Goal: Information Seeking & Learning: Learn about a topic

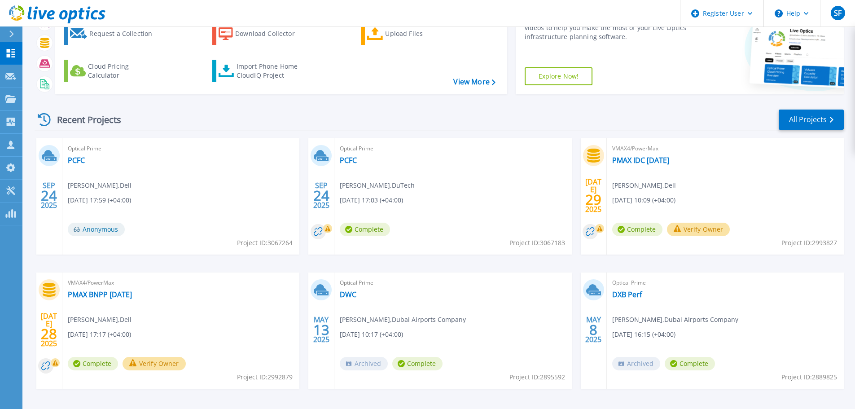
scroll to position [54, 0]
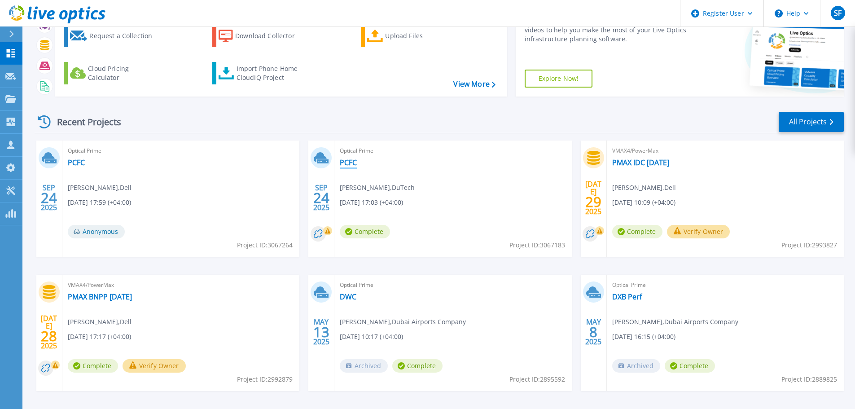
click at [343, 159] on link "PCFC" at bounding box center [348, 162] width 17 height 9
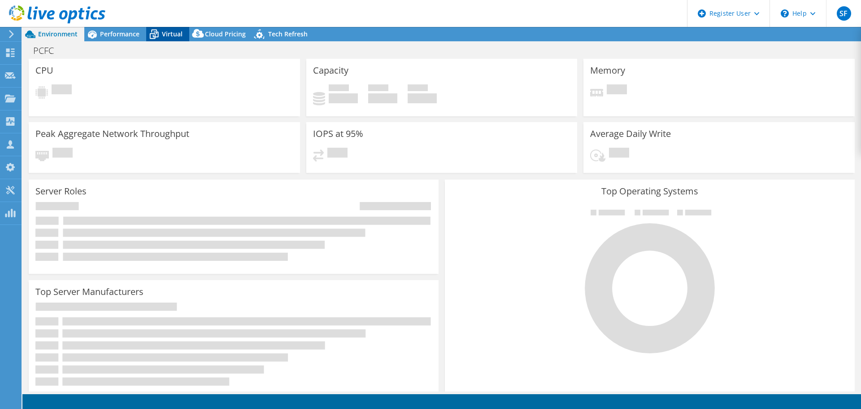
select select "USD"
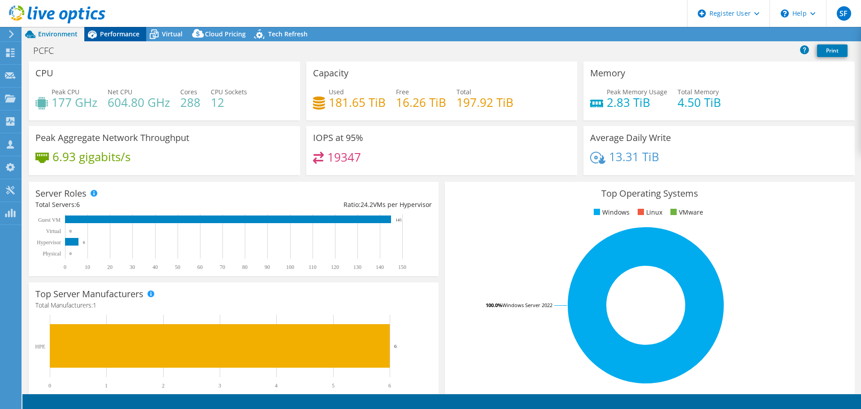
click at [112, 31] on span "Performance" at bounding box center [119, 34] width 39 height 9
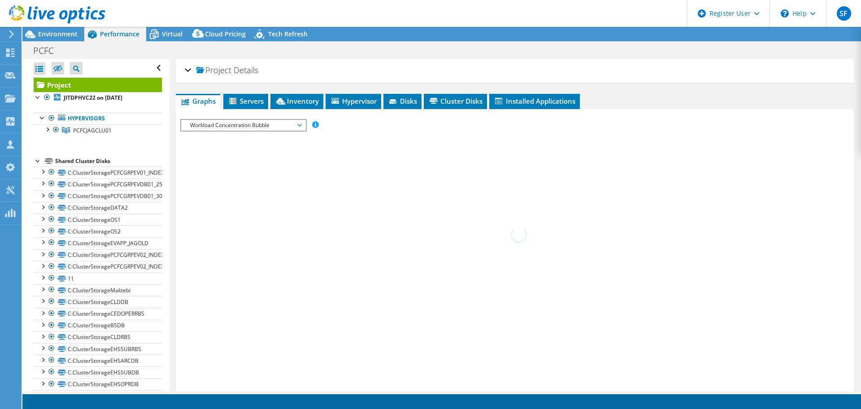
radio input "true"
radio input "false"
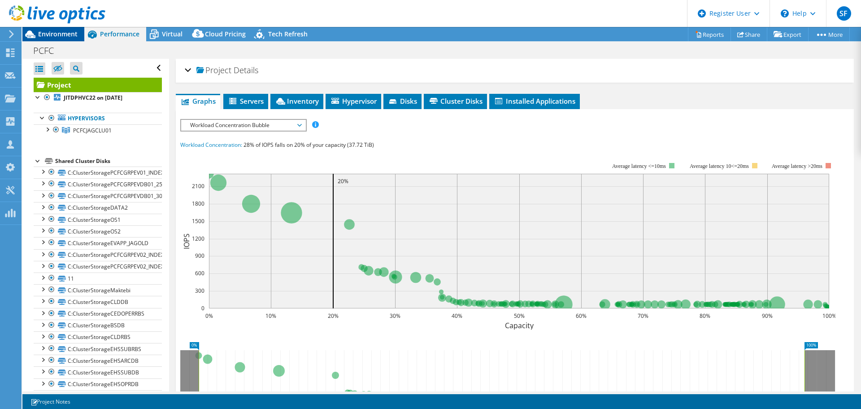
click at [65, 31] on span "Environment" at bounding box center [57, 34] width 39 height 9
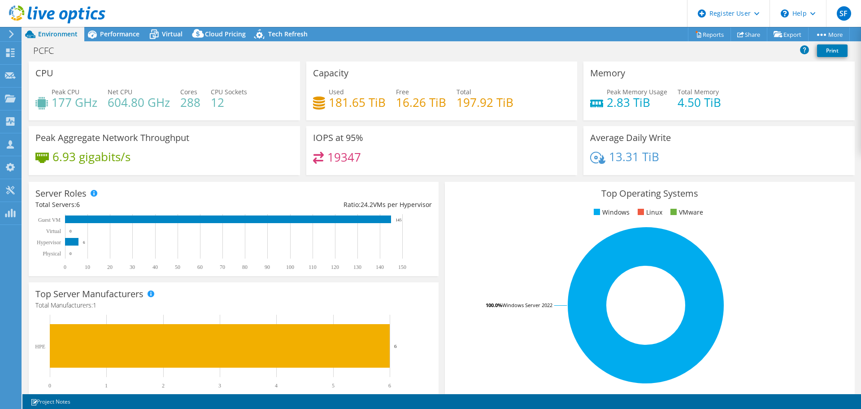
click at [102, 44] on div "PCFC Print" at bounding box center [441, 50] width 839 height 17
click at [125, 34] on span "Performance" at bounding box center [119, 34] width 39 height 9
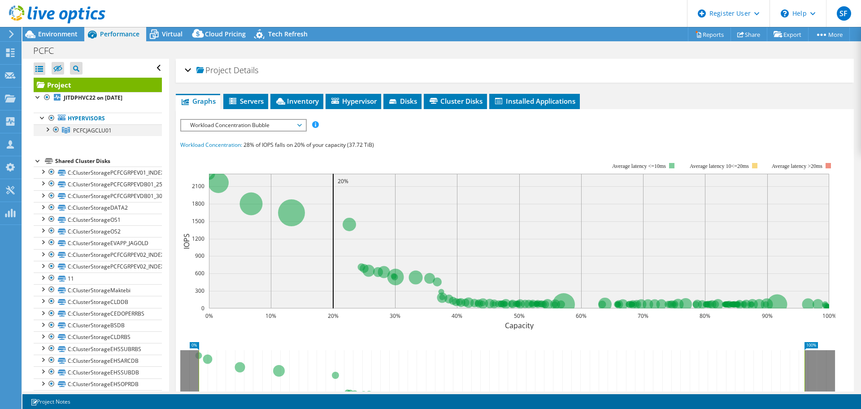
click at [49, 126] on div at bounding box center [47, 128] width 9 height 9
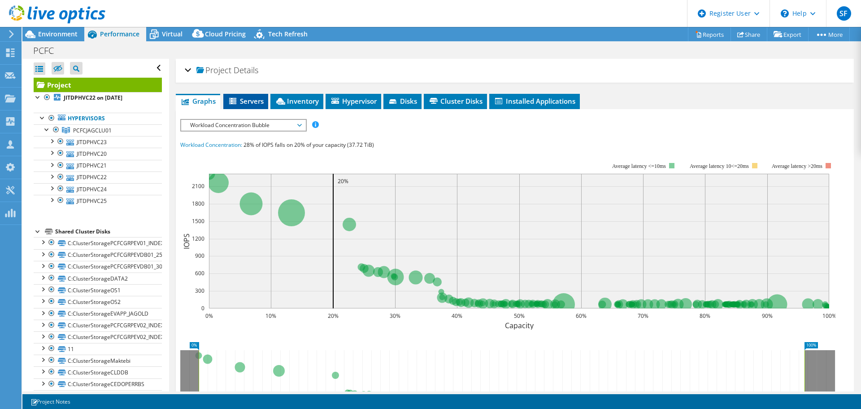
click at [240, 94] on li "Servers" at bounding box center [245, 101] width 45 height 15
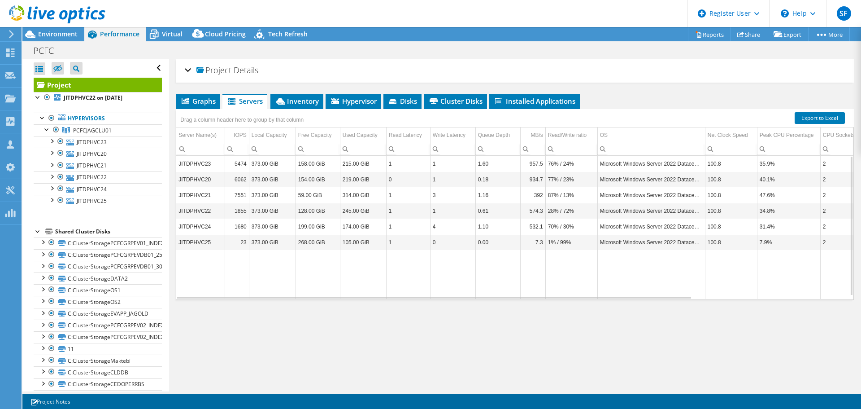
click at [189, 67] on div "Project Details" at bounding box center [515, 70] width 660 height 19
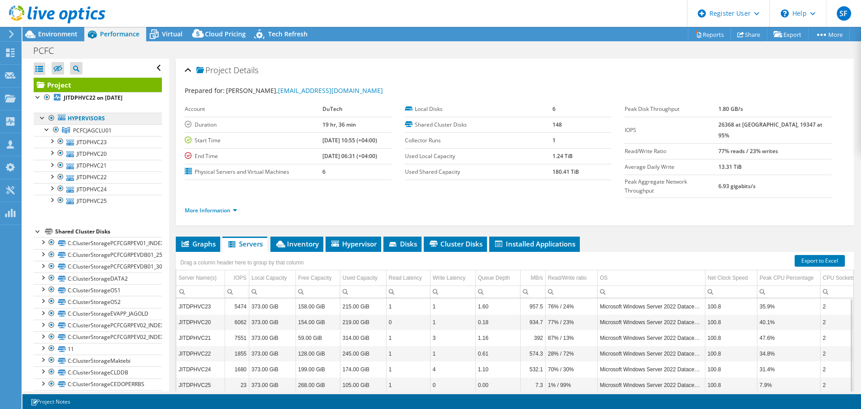
click at [113, 115] on link "Hypervisors" at bounding box center [98, 119] width 128 height 12
click at [74, 120] on link "Hypervisors" at bounding box center [98, 119] width 128 height 12
click at [77, 116] on link "Hypervisors" at bounding box center [98, 119] width 128 height 12
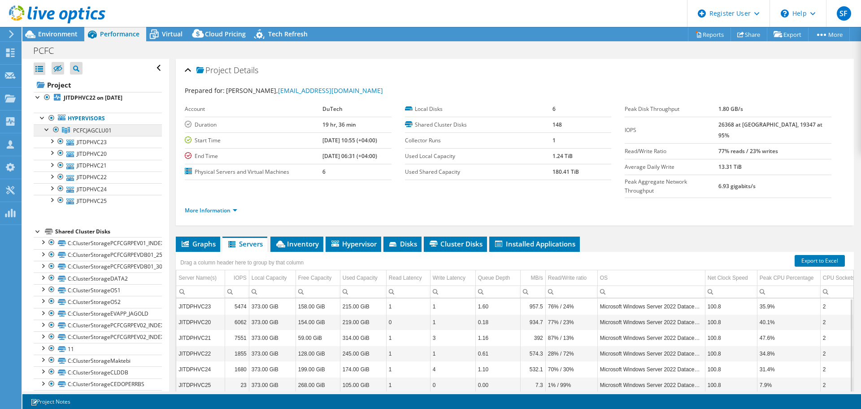
click at [77, 126] on span "PCFCJAGCLU01" at bounding box center [92, 130] width 39 height 8
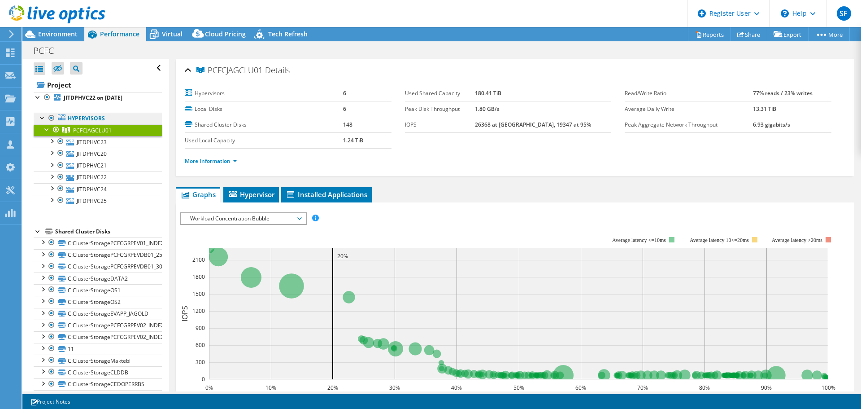
click at [75, 117] on link "Hypervisors" at bounding box center [98, 119] width 128 height 12
click at [223, 220] on span "Workload Concentration Bubble" at bounding box center [243, 218] width 115 height 11
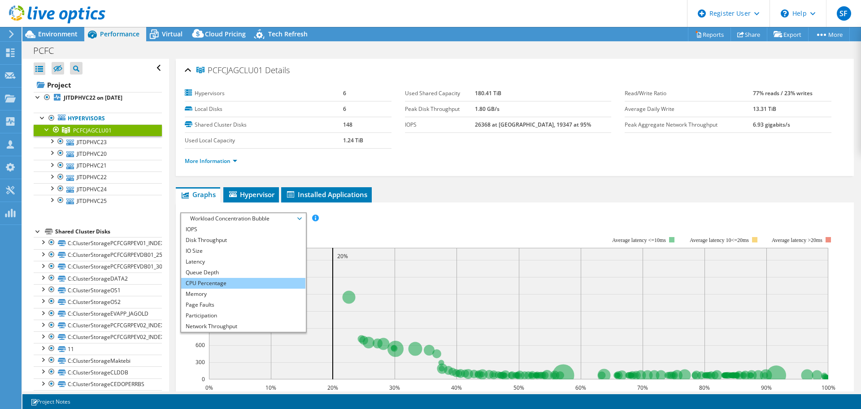
click at [205, 284] on li "CPU Percentage" at bounding box center [243, 283] width 124 height 11
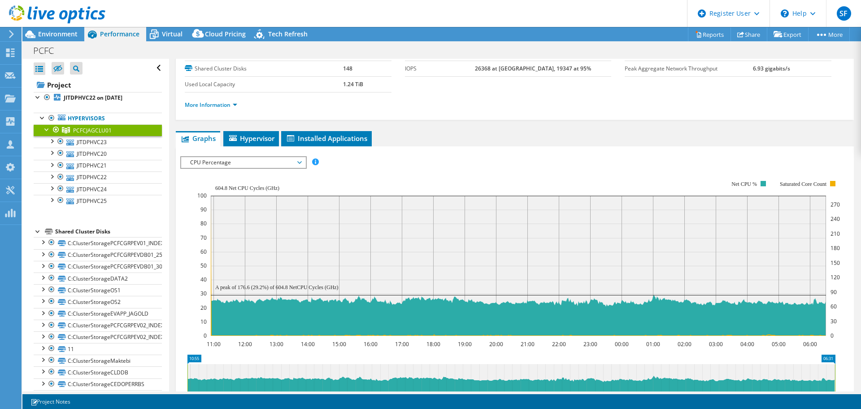
scroll to position [57, 0]
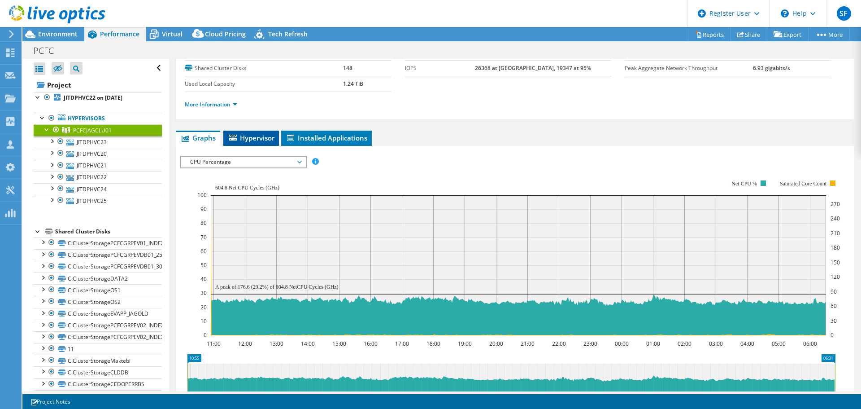
click at [245, 133] on span "Hypervisor" at bounding box center [251, 137] width 47 height 9
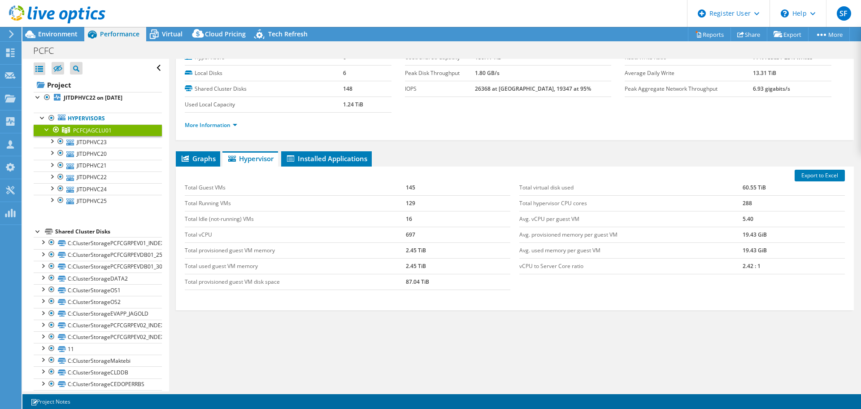
click at [201, 167] on div "Export to Excel Total Guest VMs 145 Total Running VMs 129 Total Idle (not-runni…" at bounding box center [515, 238] width 678 height 144
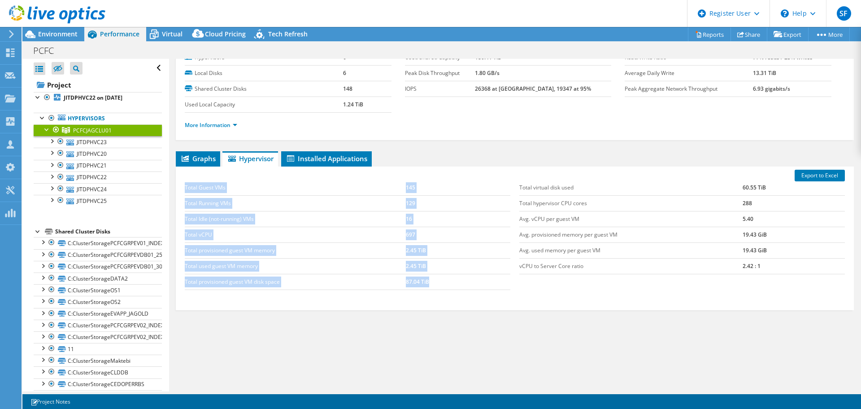
click at [201, 167] on div "Export to Excel Total Guest VMs 145 Total Running VMs 129 Total Idle (not-runni…" at bounding box center [515, 238] width 678 height 144
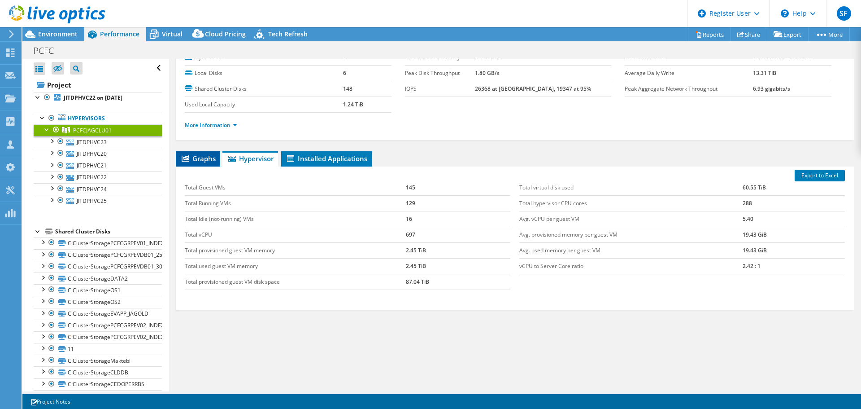
click at [201, 162] on span "Graphs" at bounding box center [197, 158] width 35 height 9
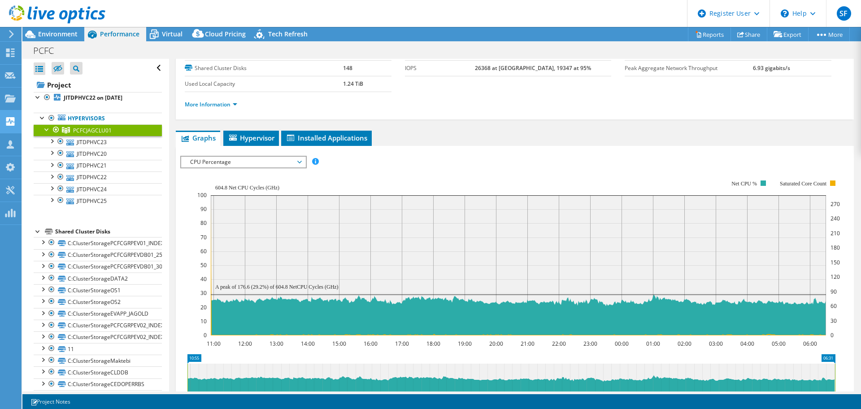
scroll to position [57, 0]
